Goal: Information Seeking & Learning: Check status

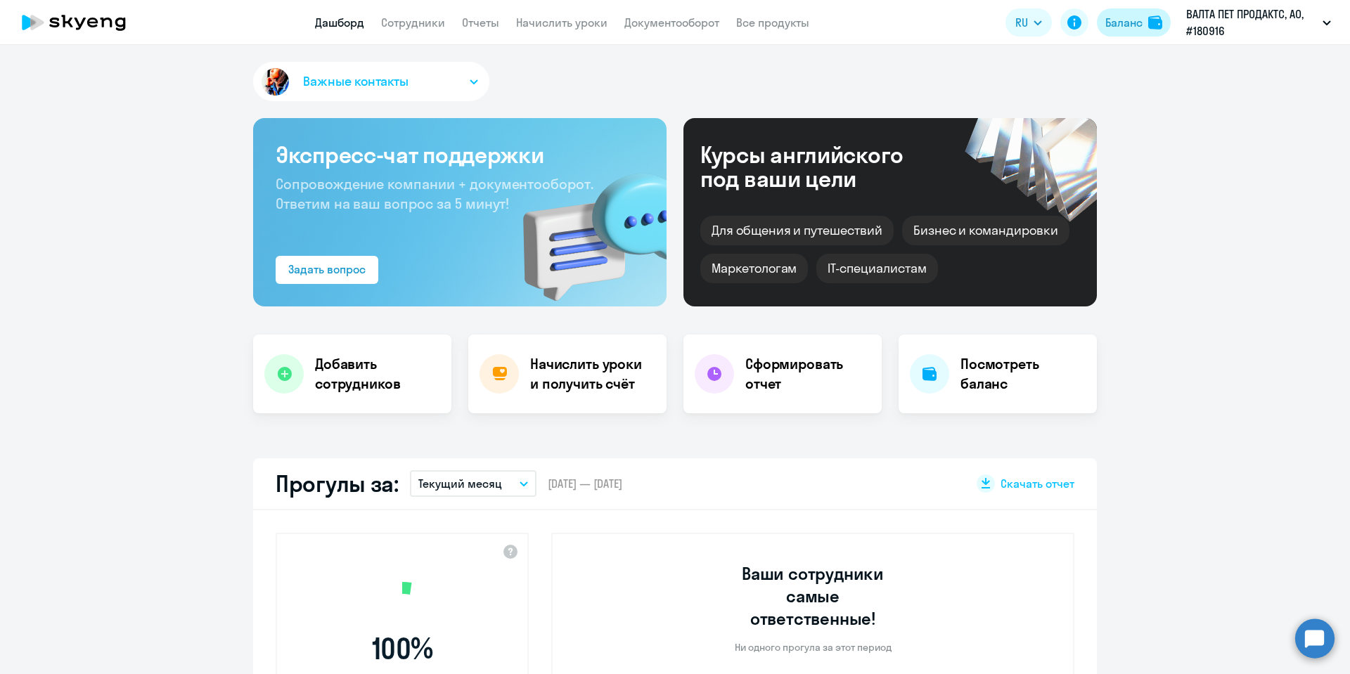
click at [1122, 16] on div "Баланс" at bounding box center [1123, 22] width 37 height 17
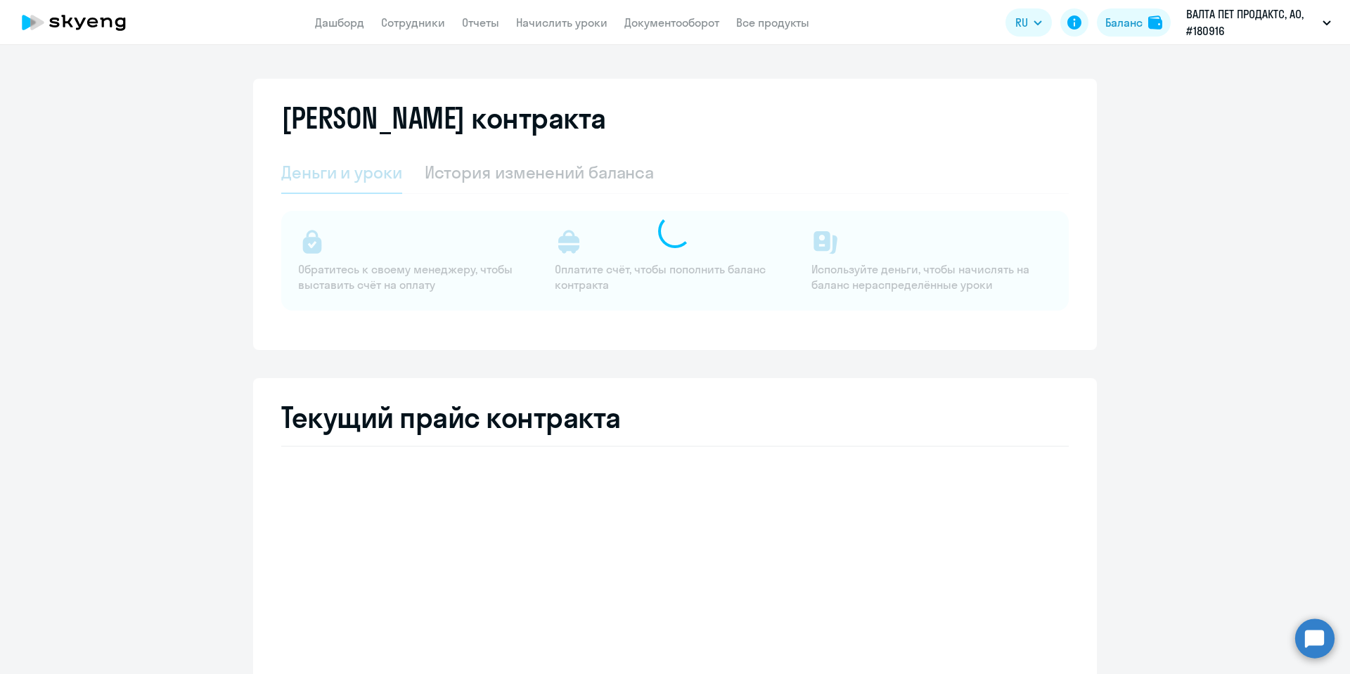
select select "english_adult_not_native_speaker_premium"
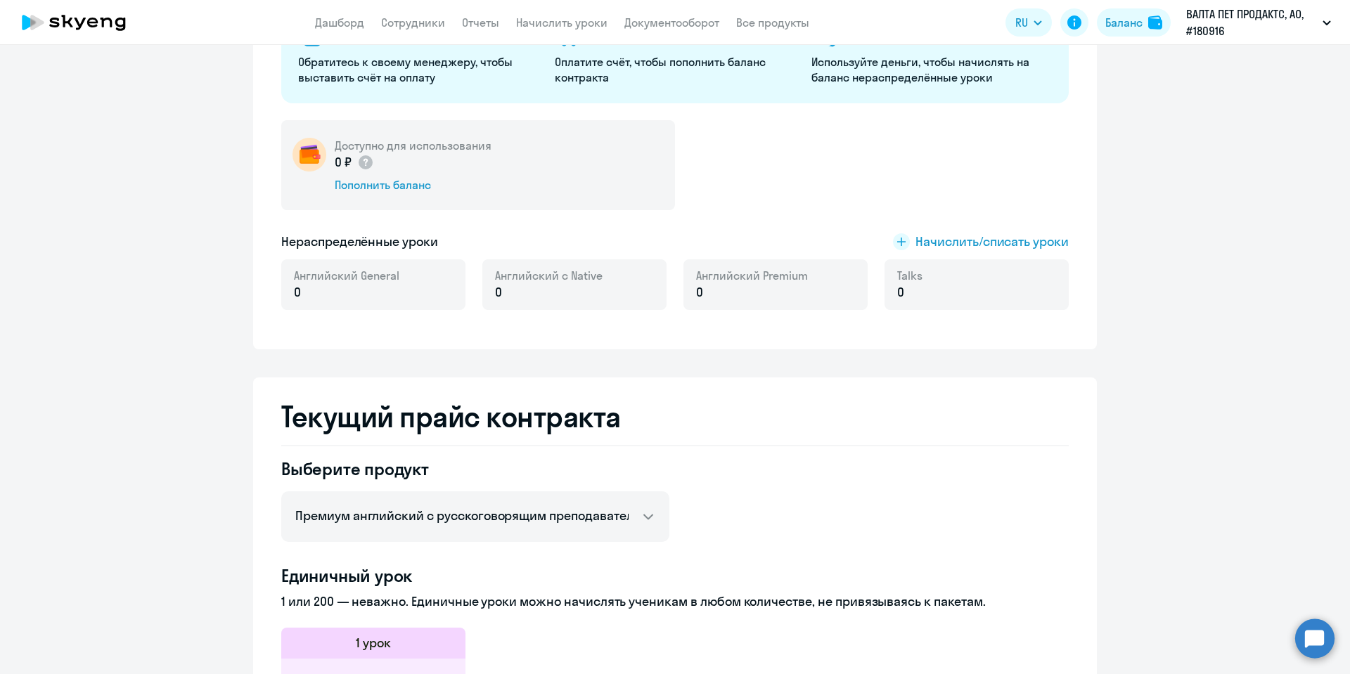
scroll to position [211, 0]
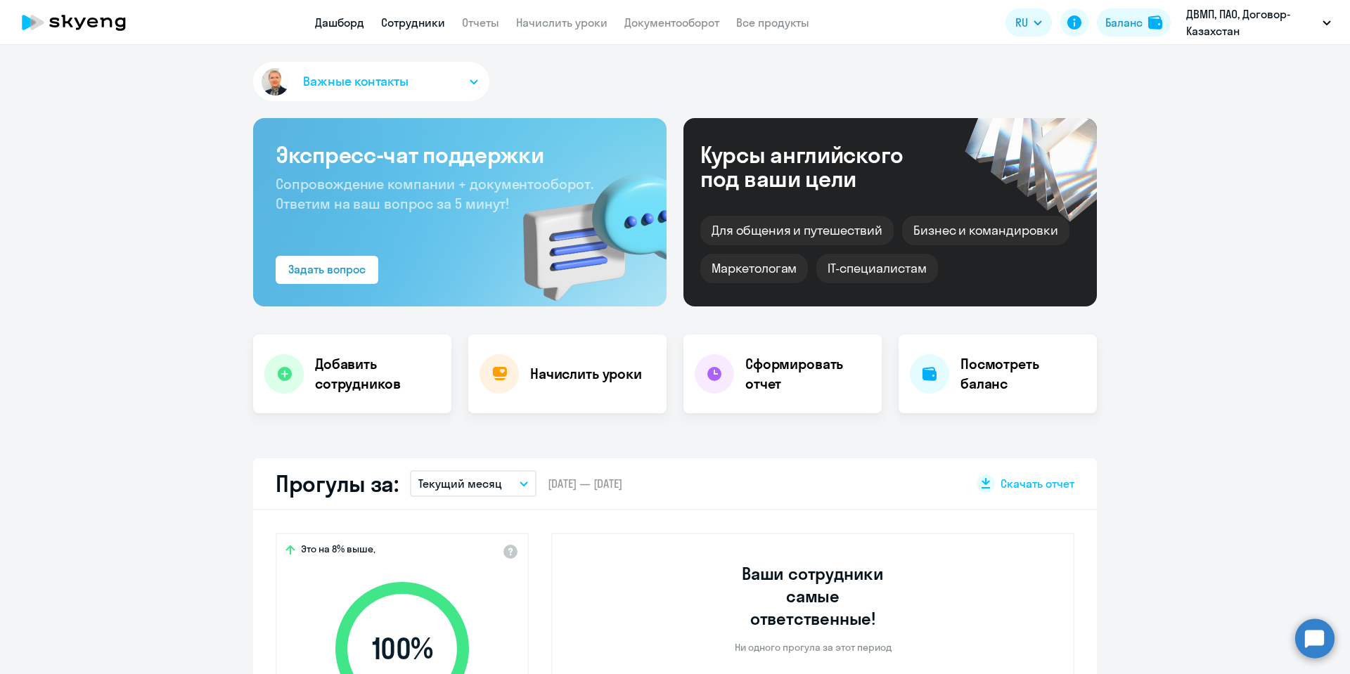
click at [404, 15] on link "Сотрудники" at bounding box center [413, 22] width 64 height 14
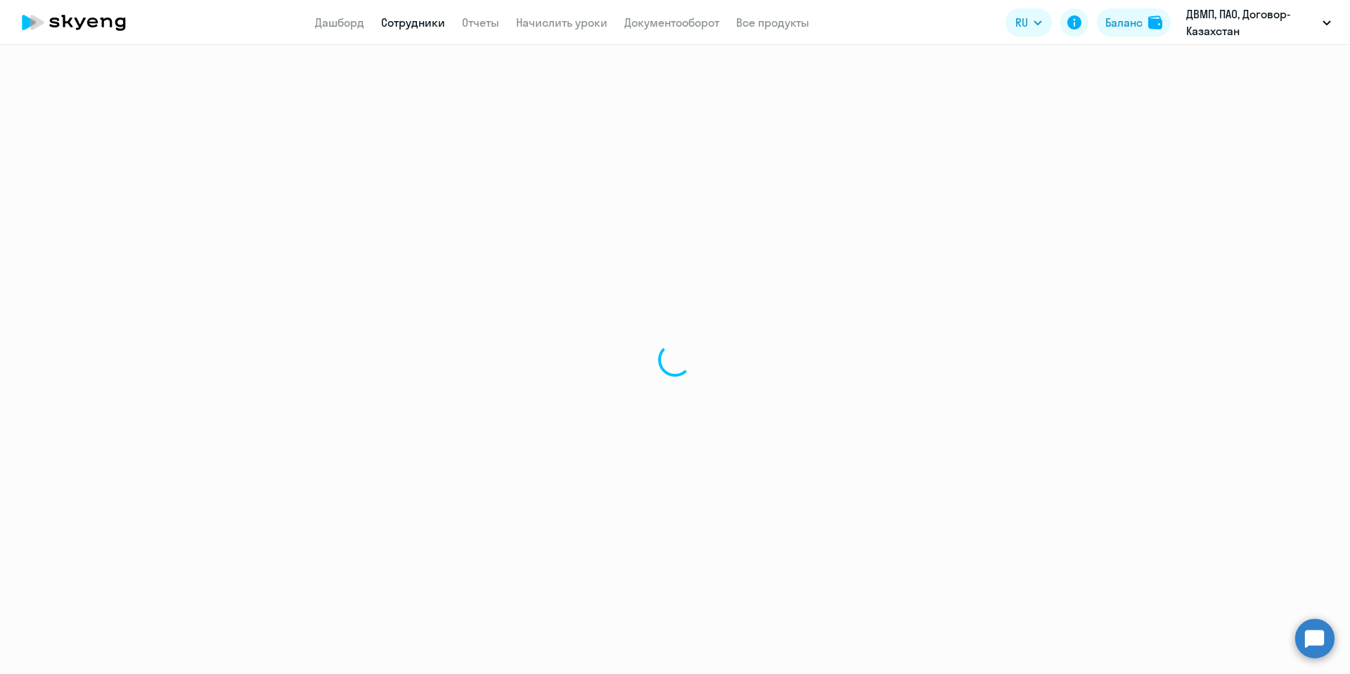
select select "30"
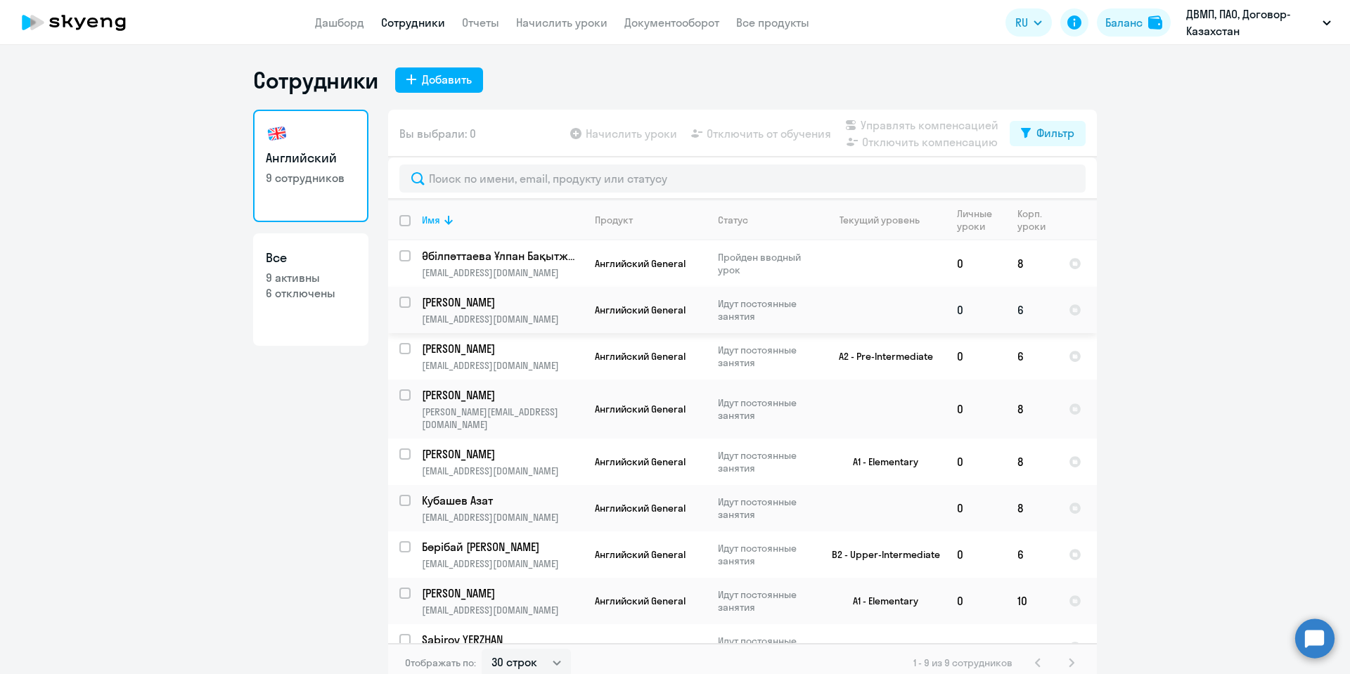
click at [494, 295] on p "[PERSON_NAME]" at bounding box center [501, 302] width 159 height 15
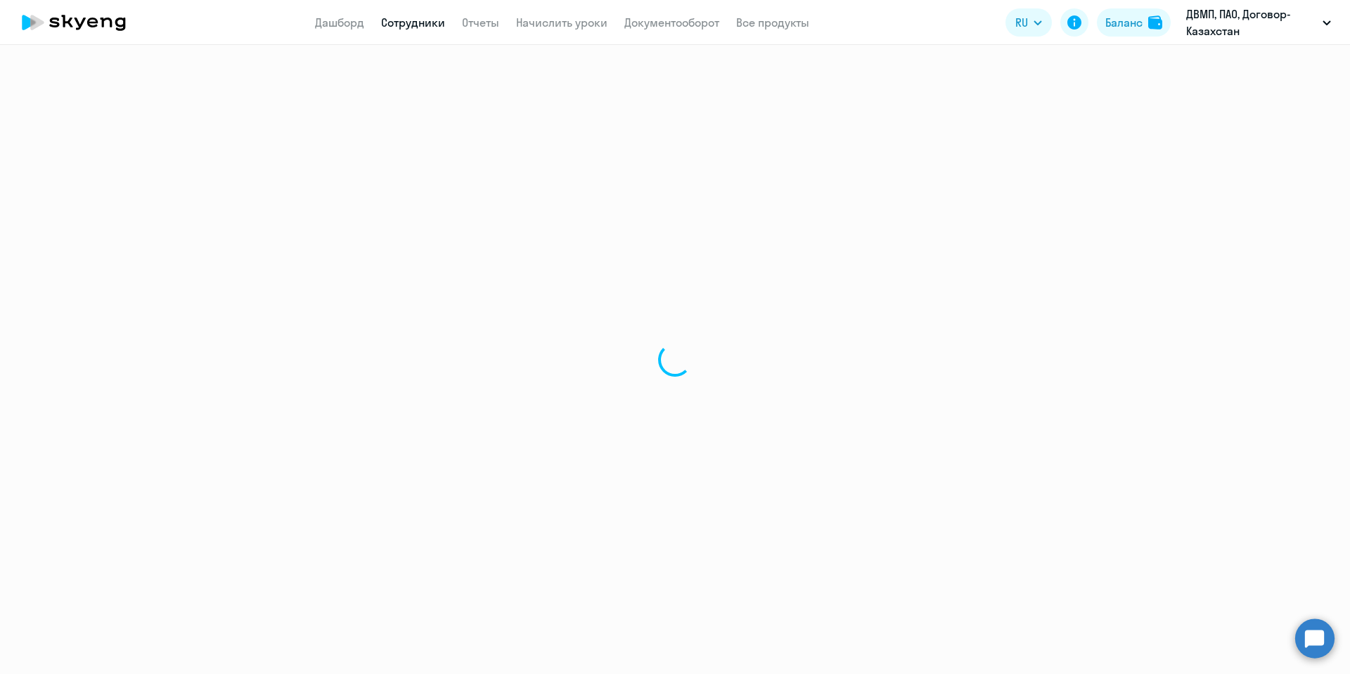
select select "english"
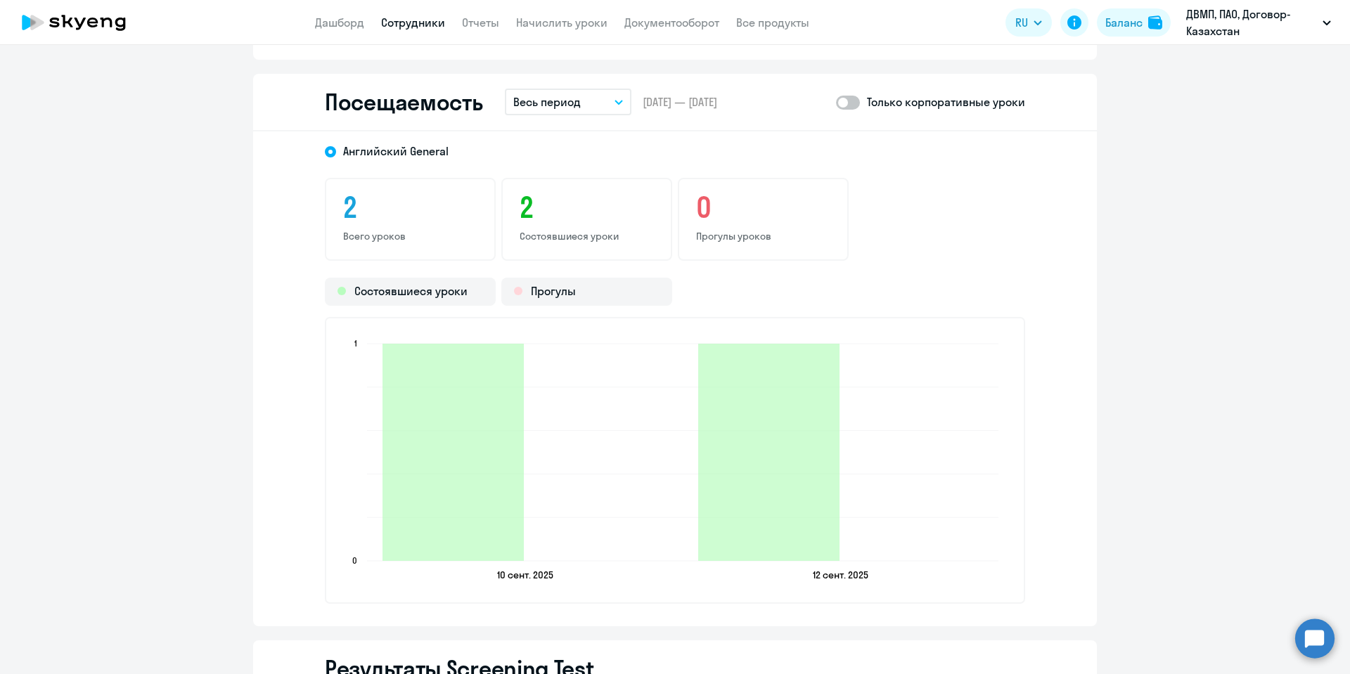
scroll to position [1549, 0]
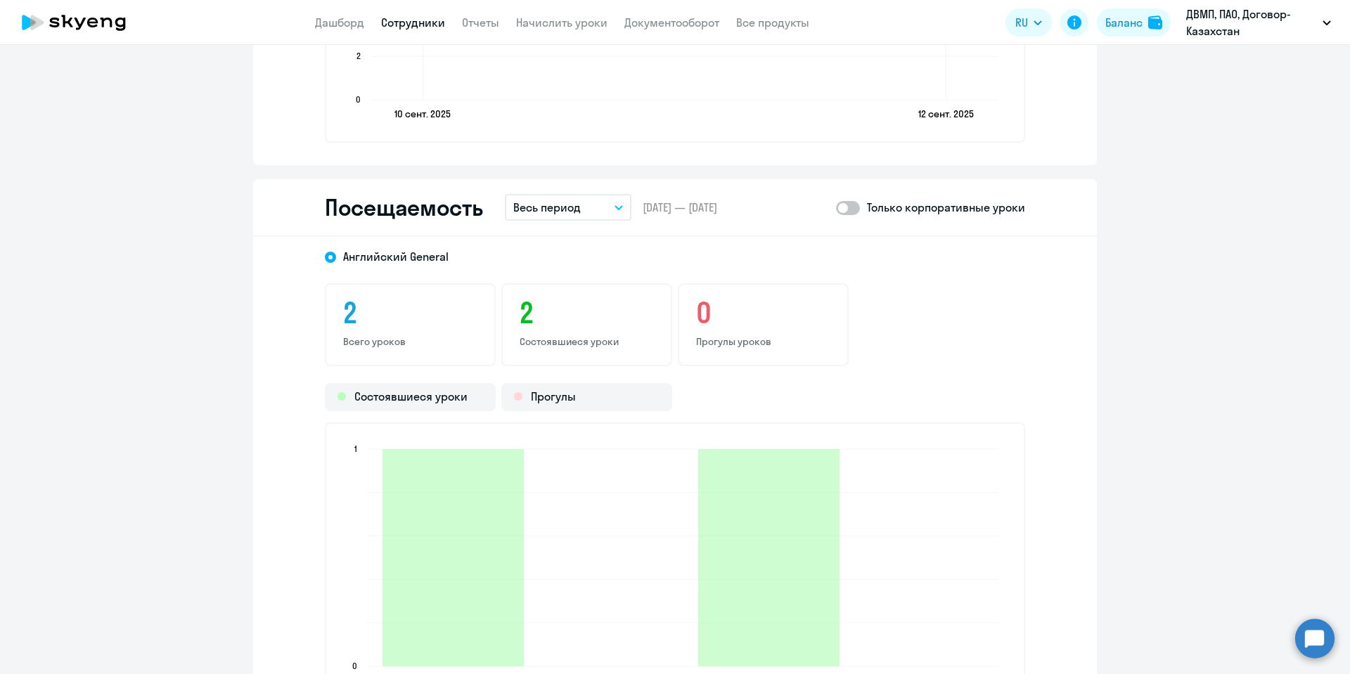
click at [616, 210] on button "Весь период" at bounding box center [568, 207] width 127 height 27
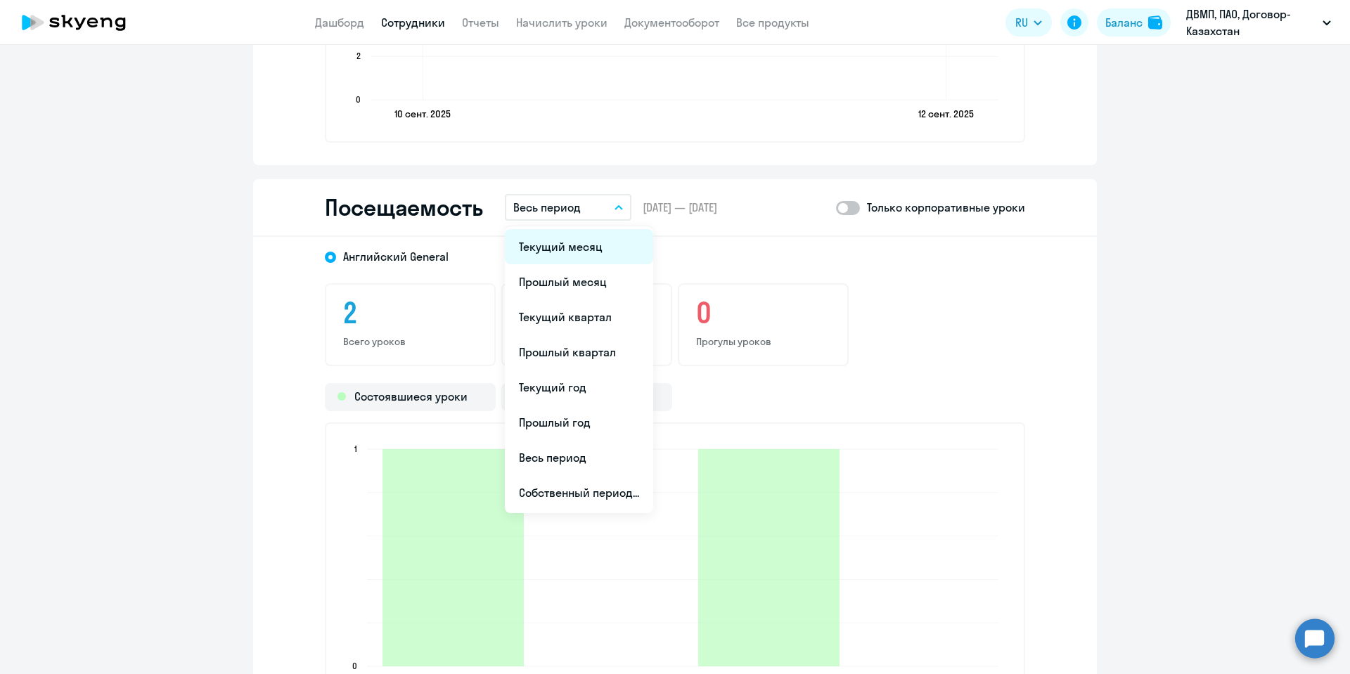
click at [578, 247] on li "Текущий месяц" at bounding box center [579, 246] width 148 height 35
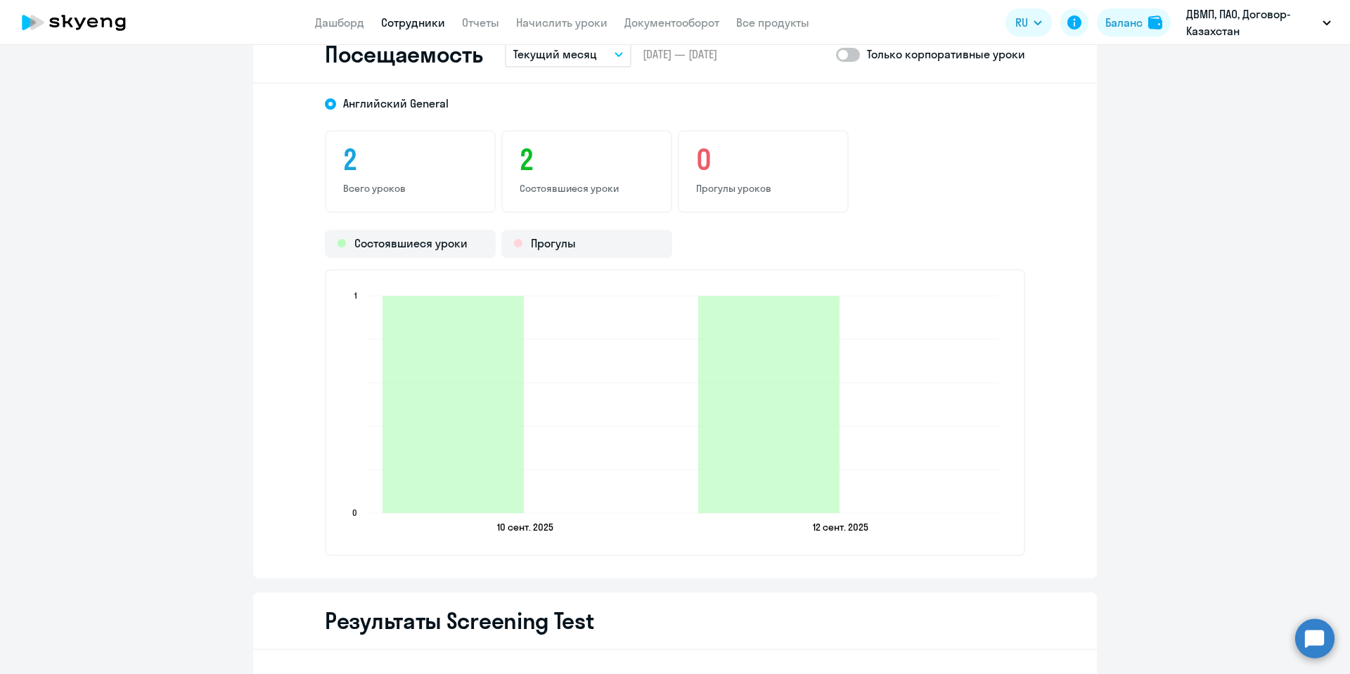
scroll to position [1654, 0]
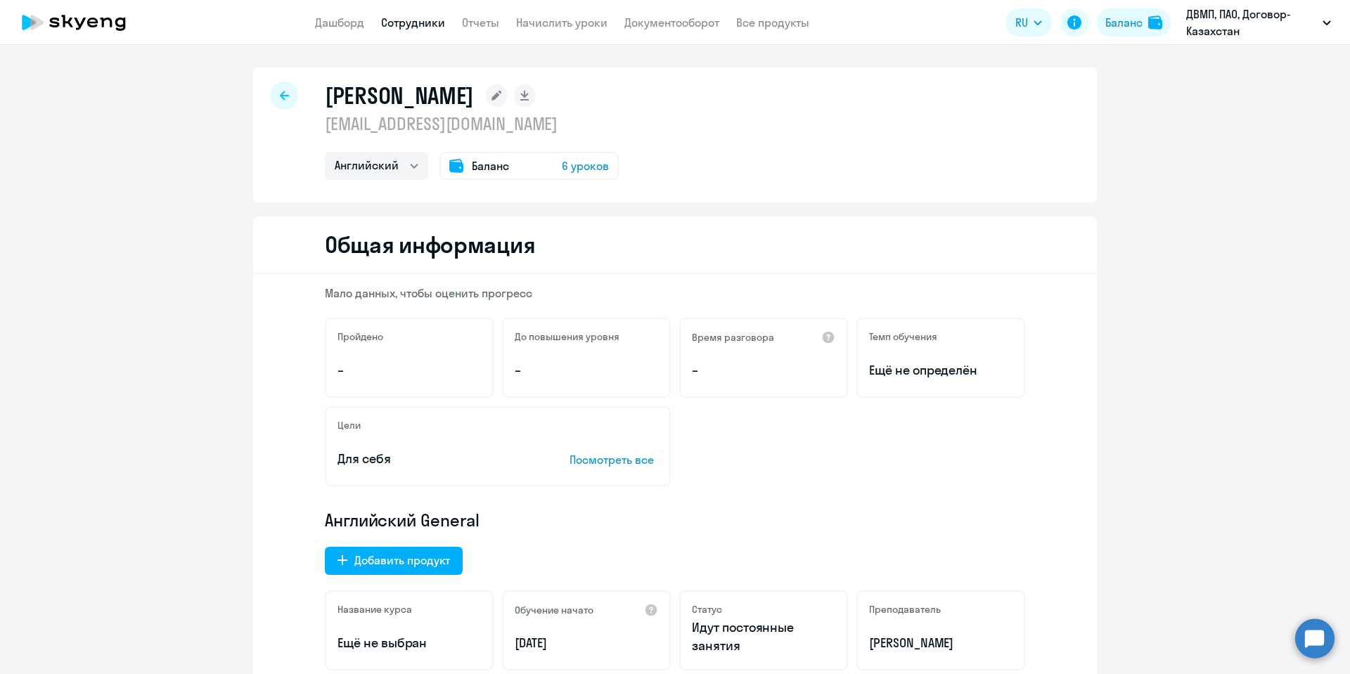
select select "30"
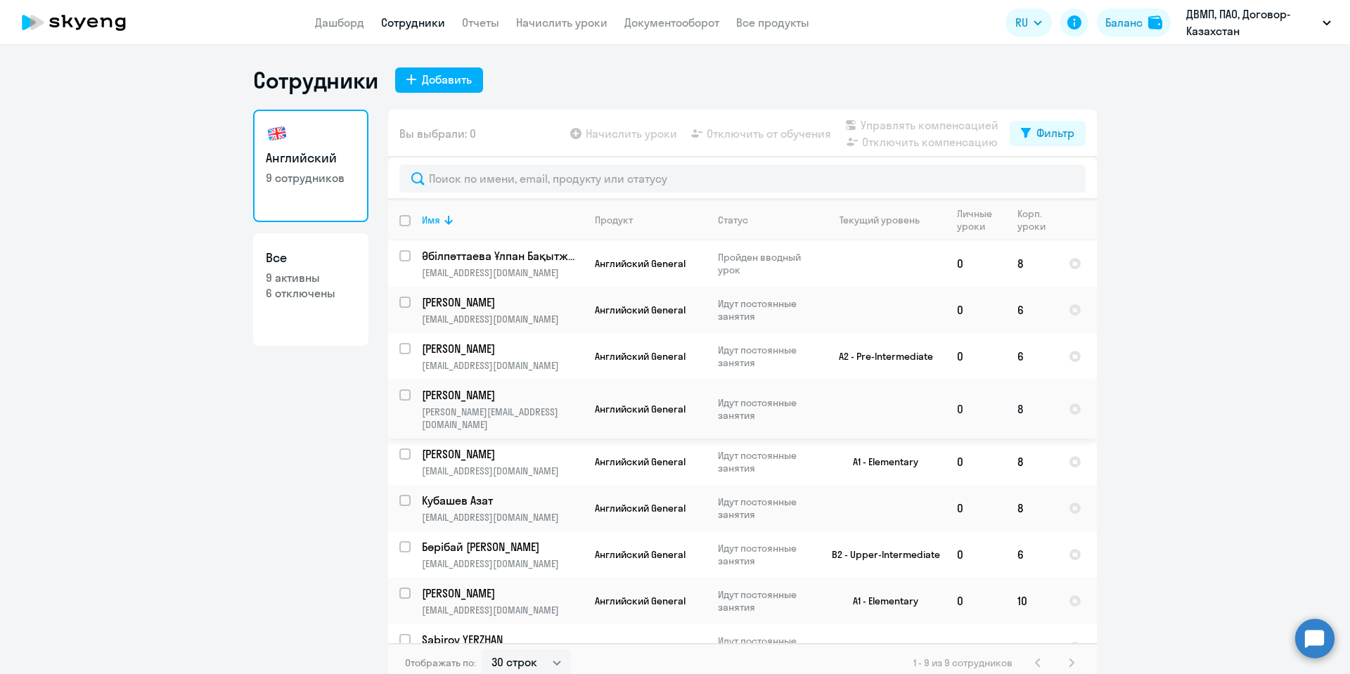
click at [444, 393] on p "[PERSON_NAME]" at bounding box center [501, 394] width 159 height 15
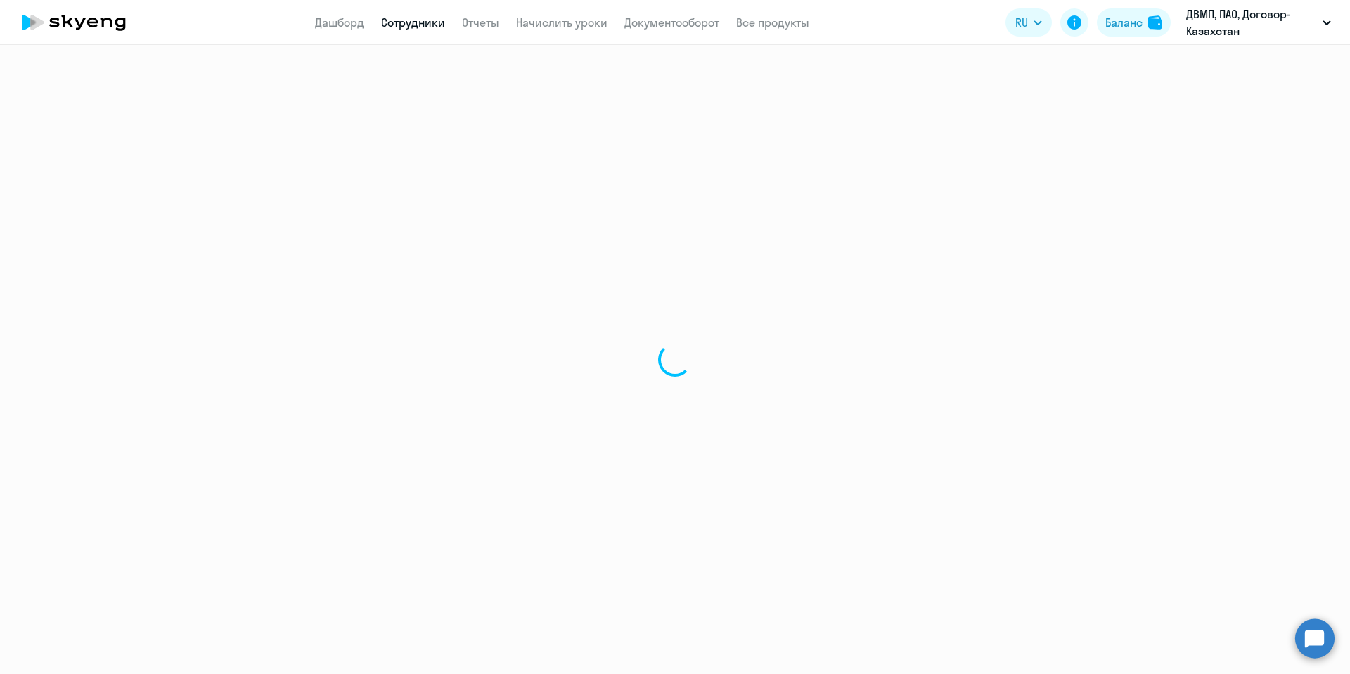
select select "english"
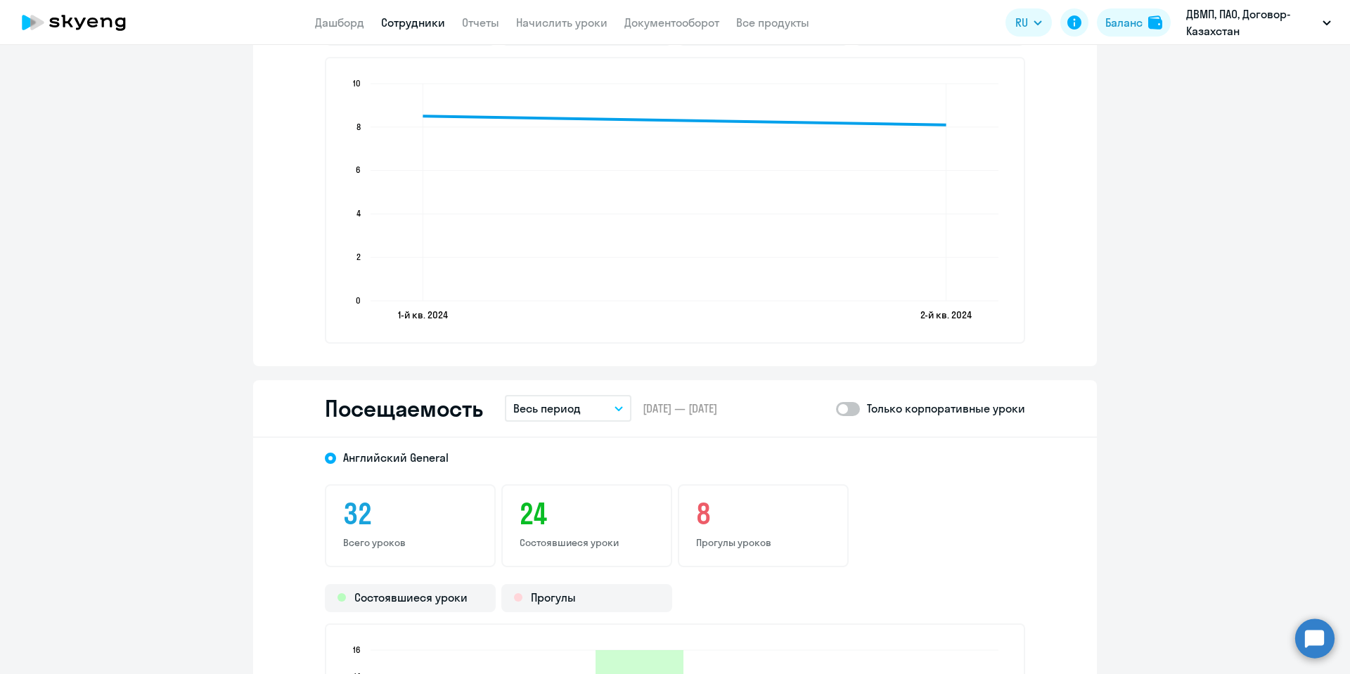
scroll to position [1476, 0]
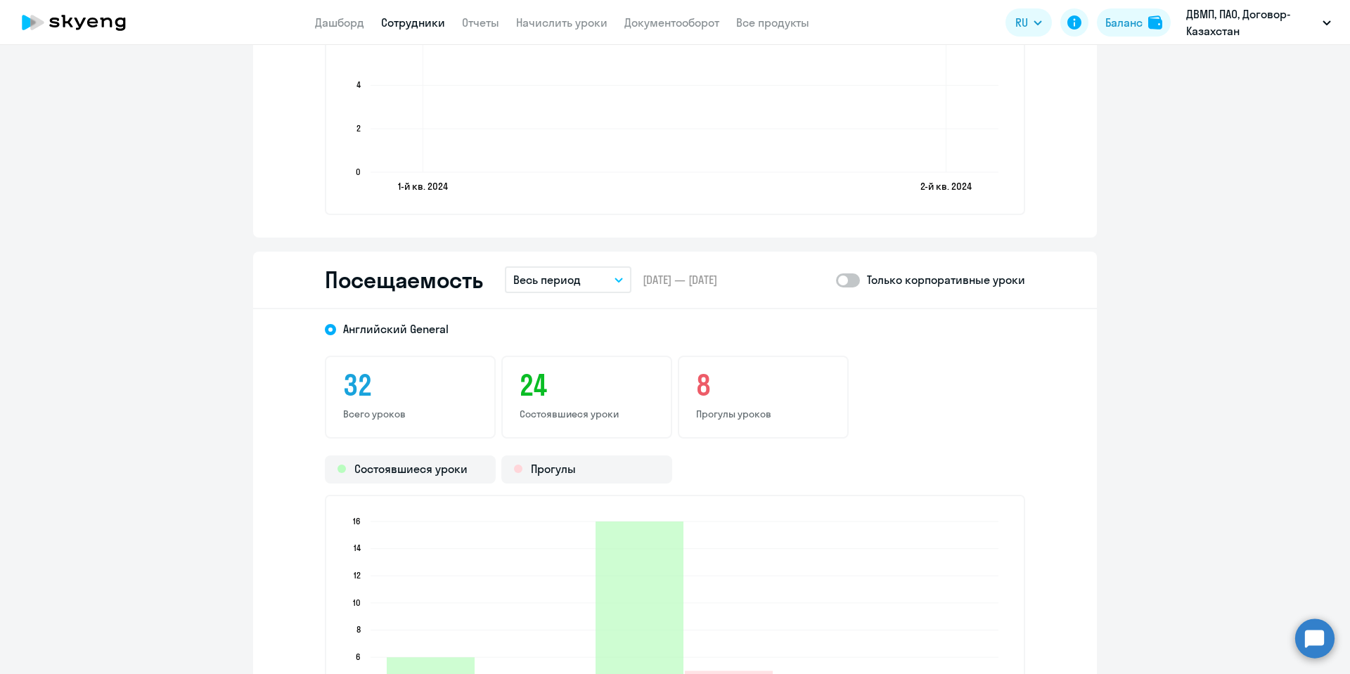
click at [607, 282] on button "Весь период" at bounding box center [568, 279] width 127 height 27
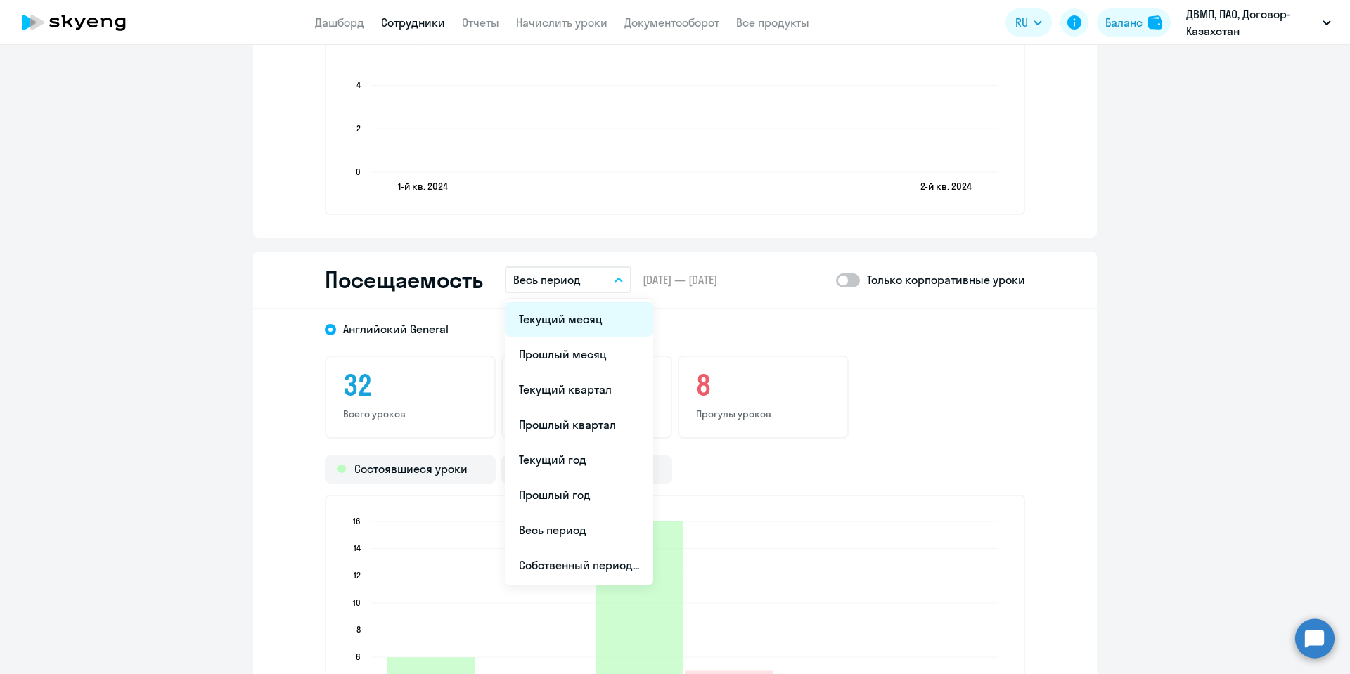
click at [593, 313] on li "Текущий месяц" at bounding box center [579, 319] width 148 height 35
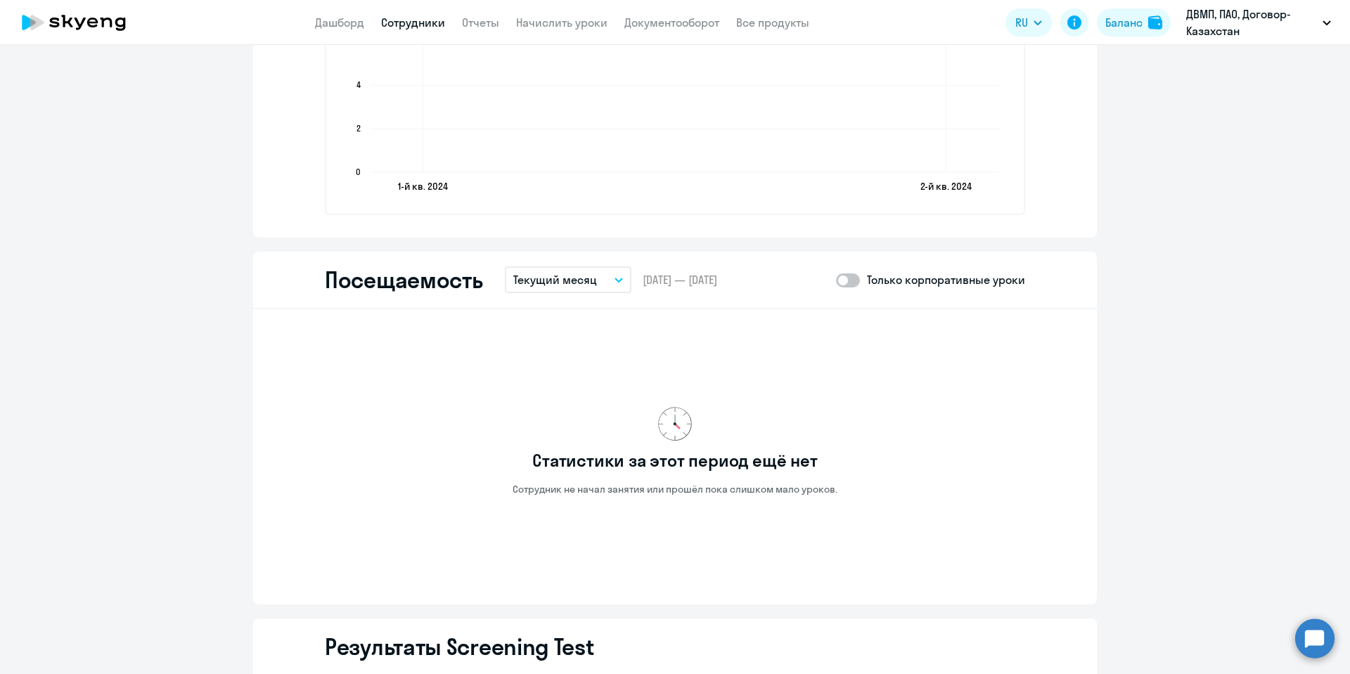
click at [614, 280] on icon "button" at bounding box center [618, 280] width 8 height 5
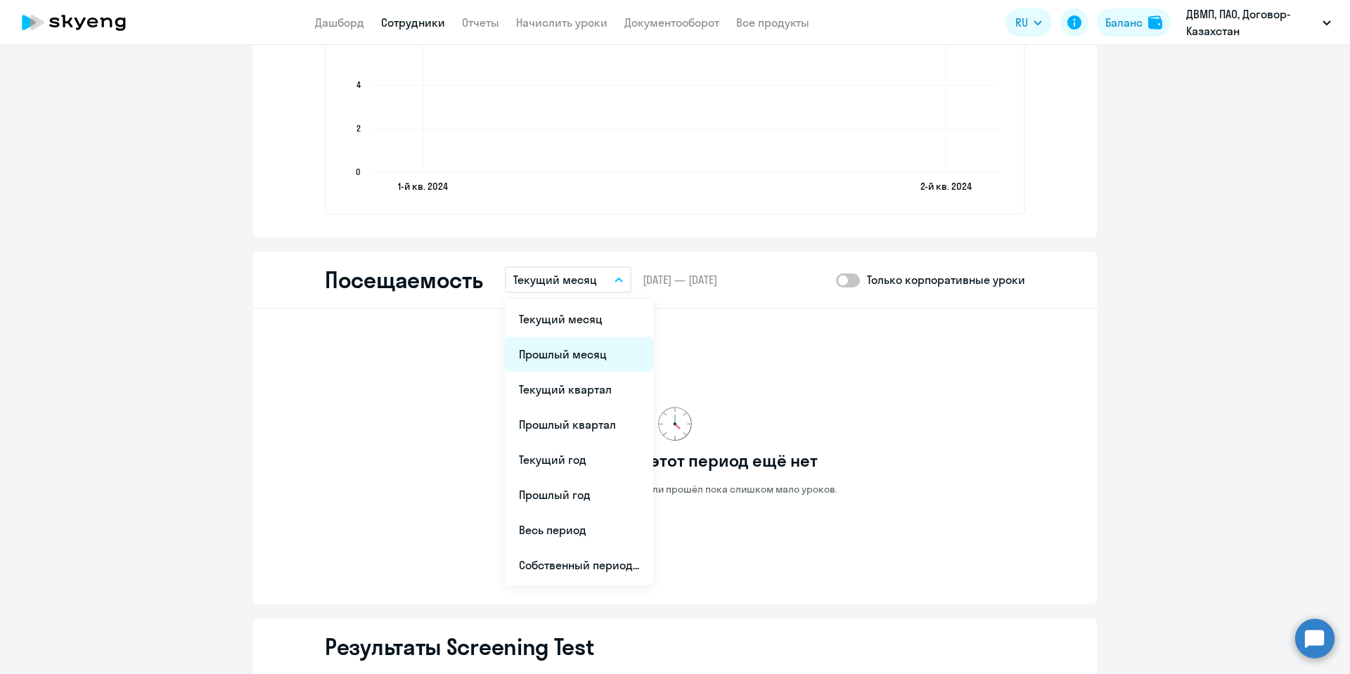
click at [571, 349] on li "Прошлый месяц" at bounding box center [579, 354] width 148 height 35
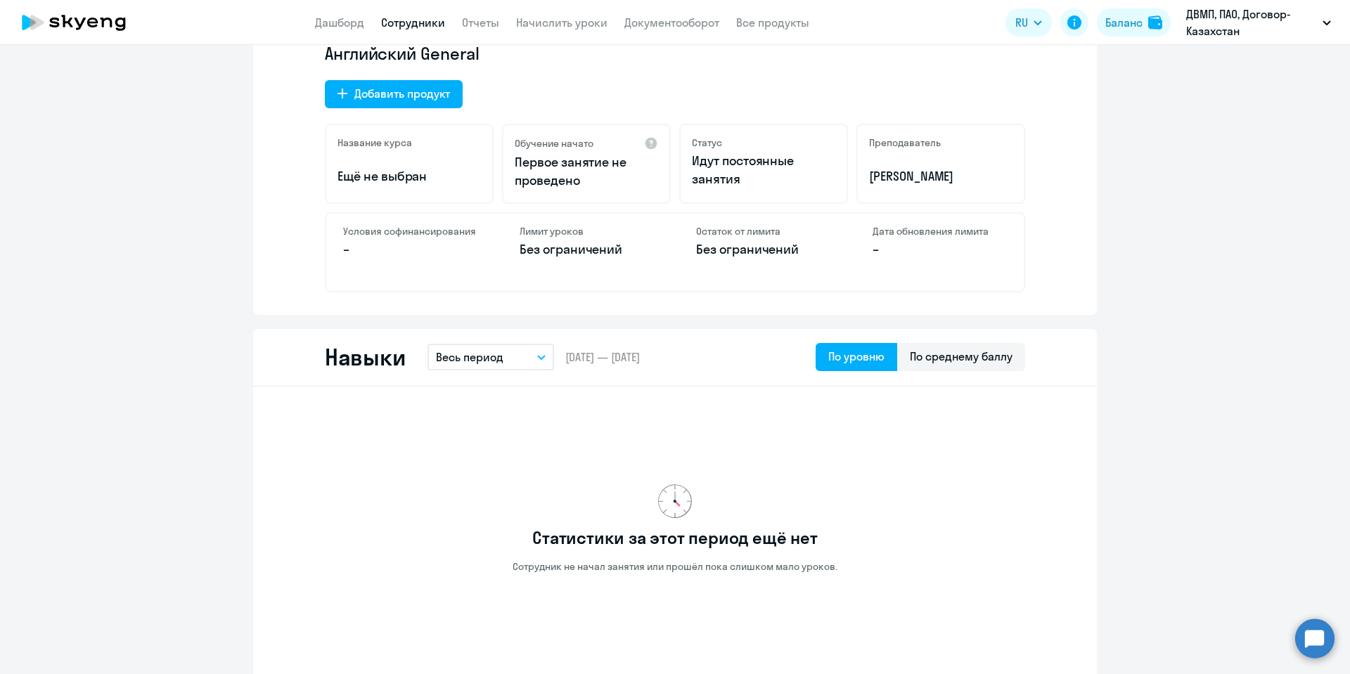
scroll to position [105, 0]
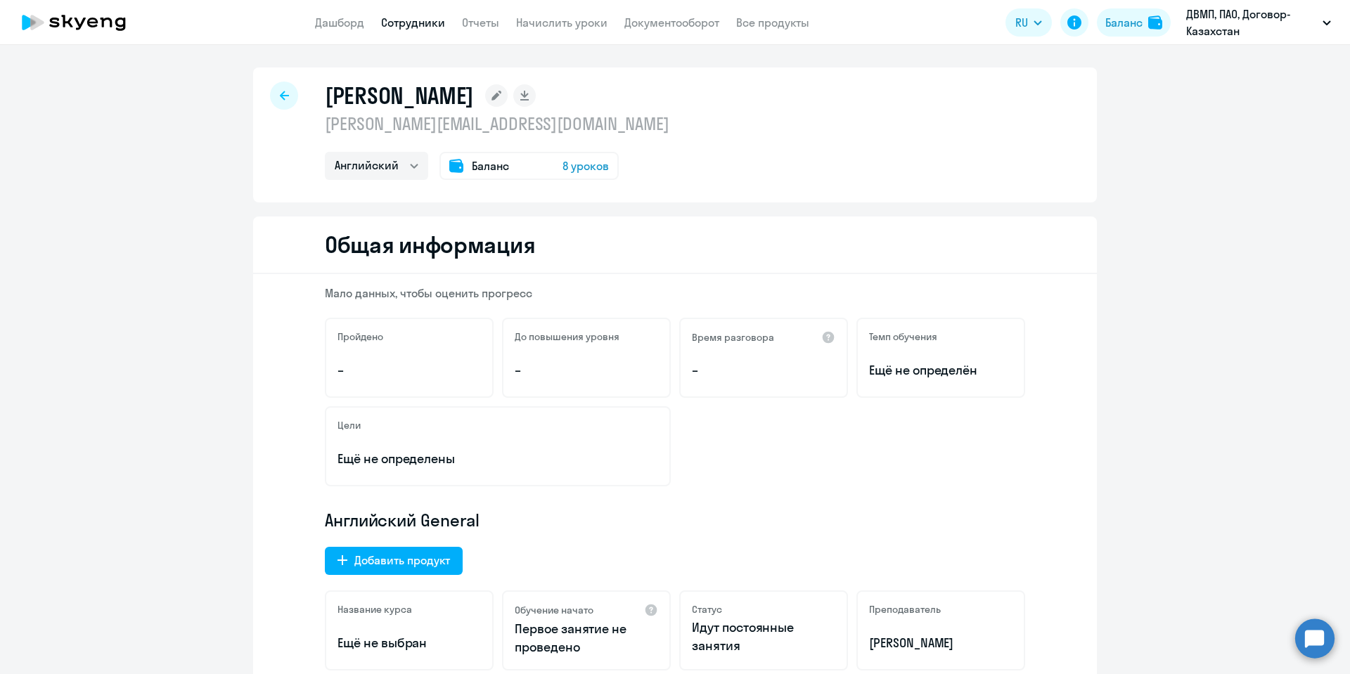
select select "30"
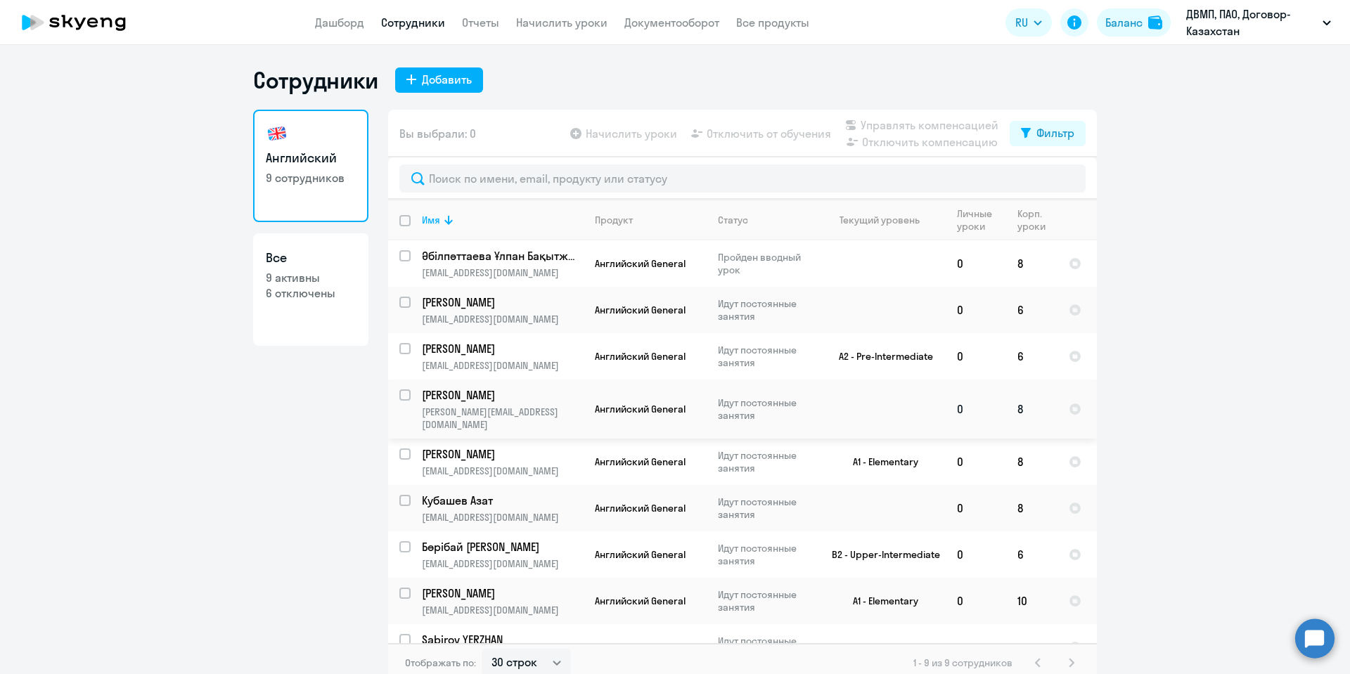
click at [472, 394] on p "[PERSON_NAME]" at bounding box center [501, 394] width 159 height 15
select select "english"
